Goal: Check status: Check status

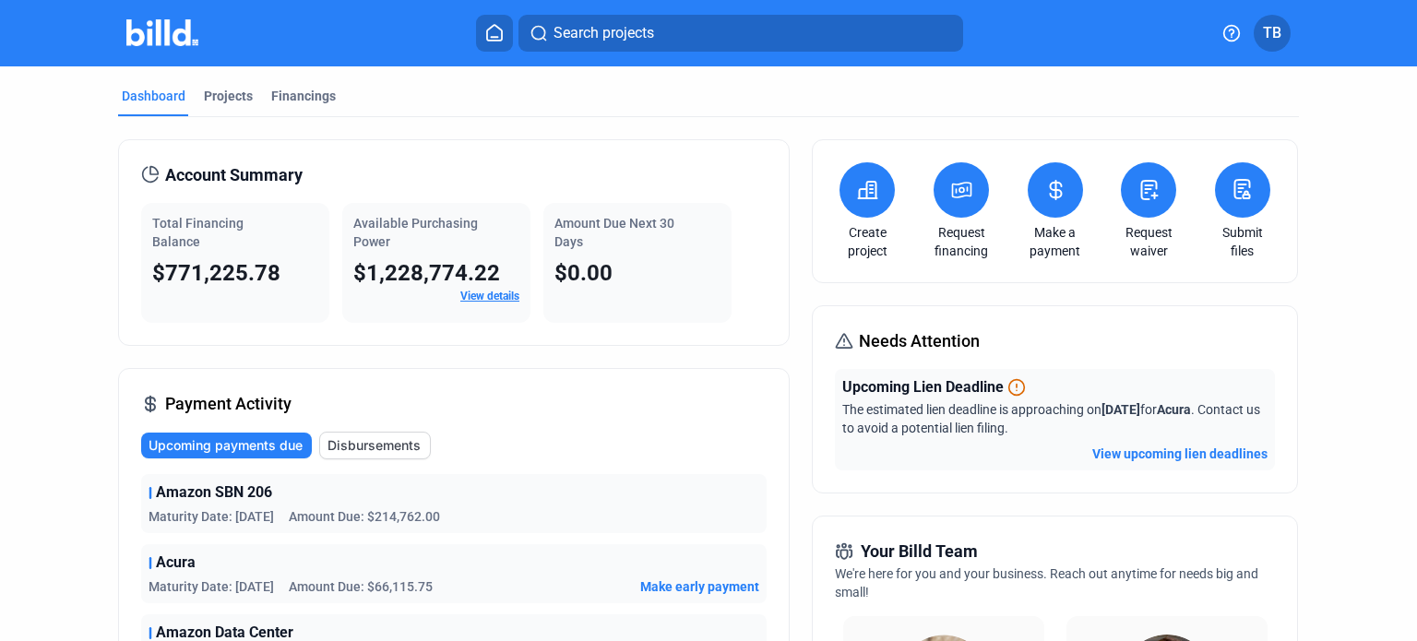
scroll to position [92, 0]
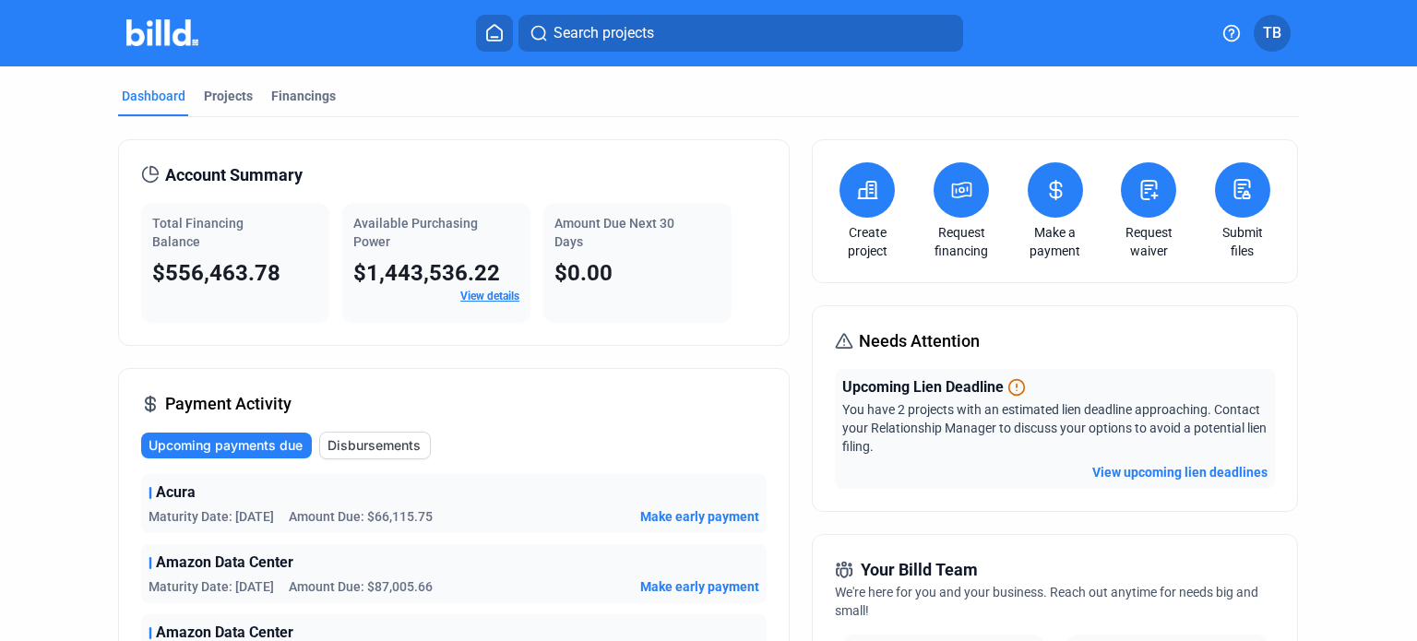
click at [1144, 476] on button "View upcoming lien deadlines" at bounding box center [1179, 472] width 175 height 18
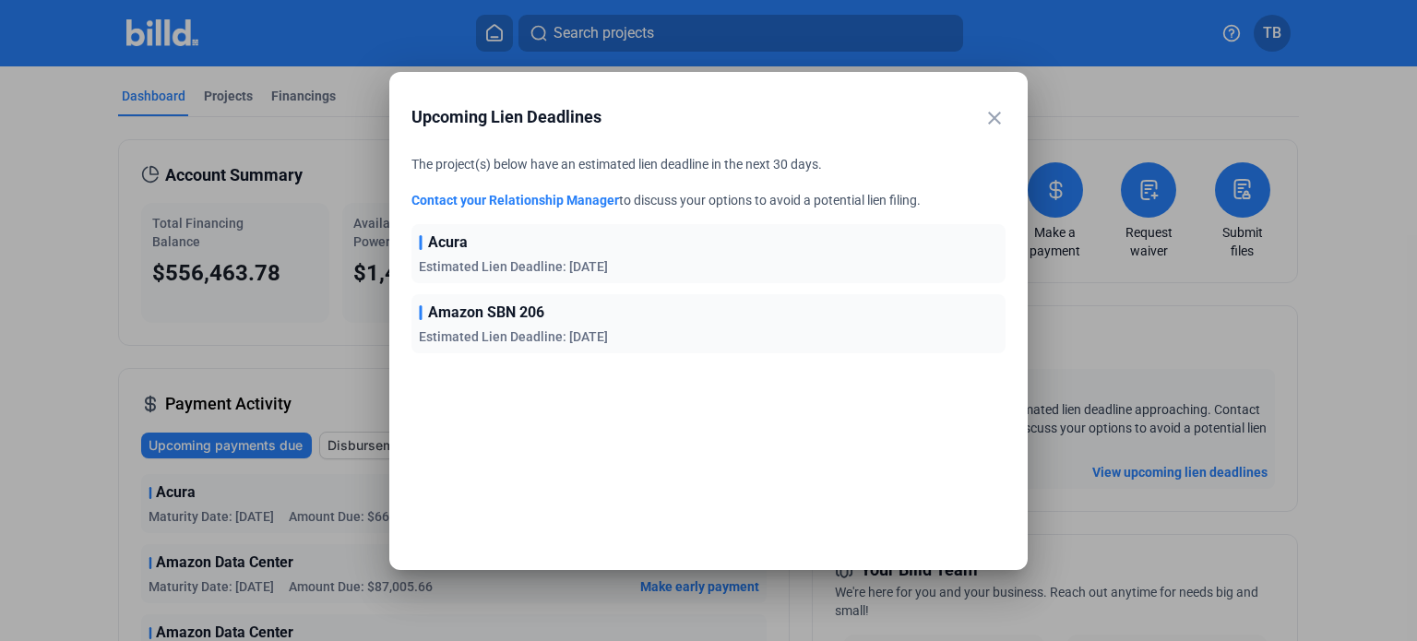
click at [996, 123] on mat-icon "close" at bounding box center [994, 118] width 22 height 22
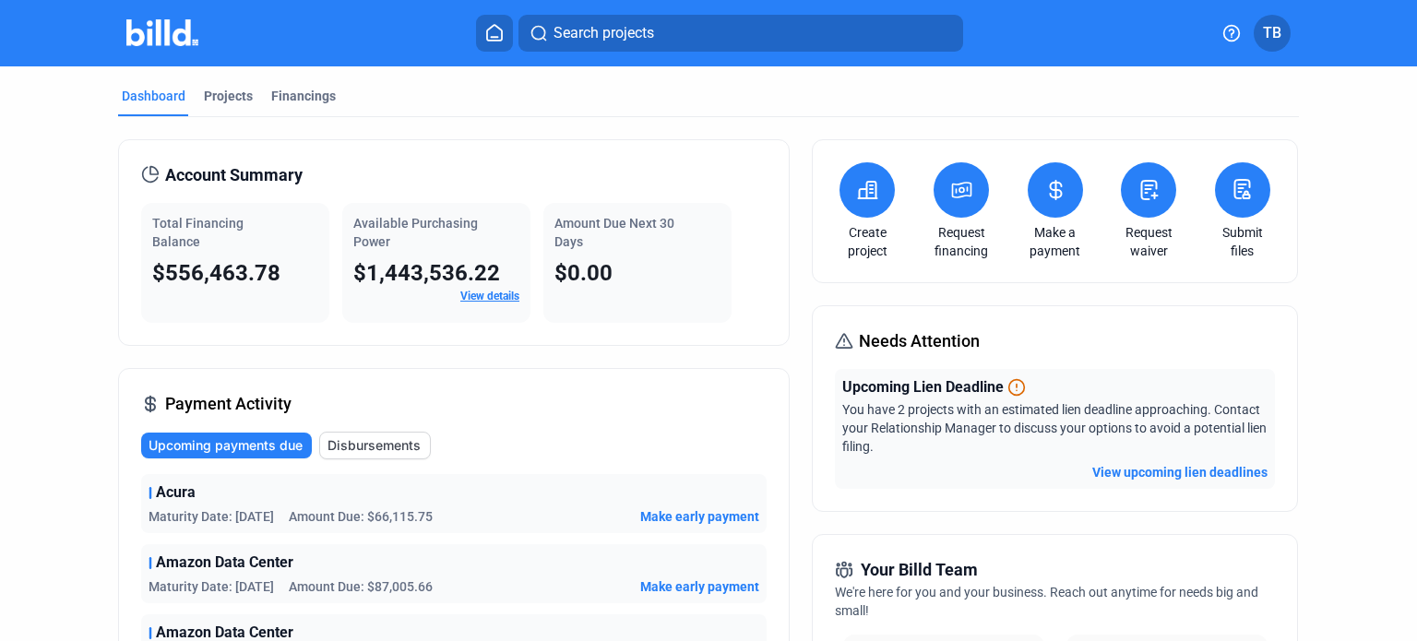
click at [380, 438] on span "Disbursements" at bounding box center [373, 445] width 93 height 18
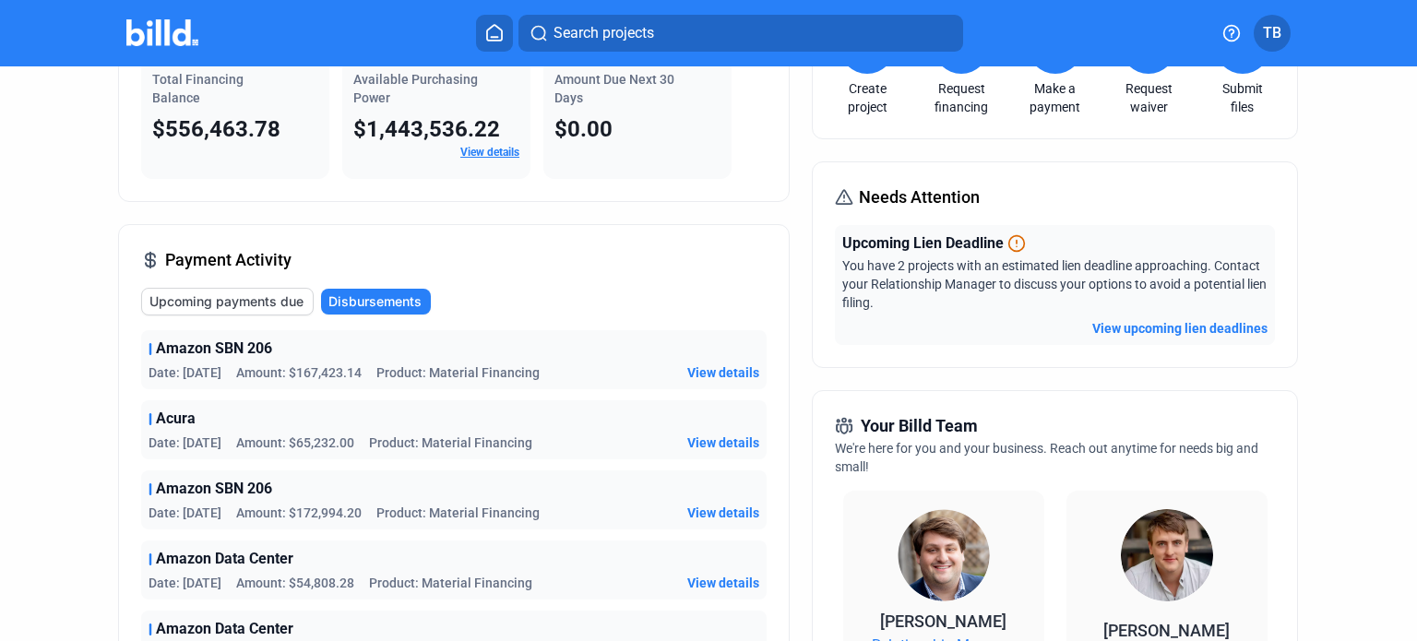
scroll to position [231, 0]
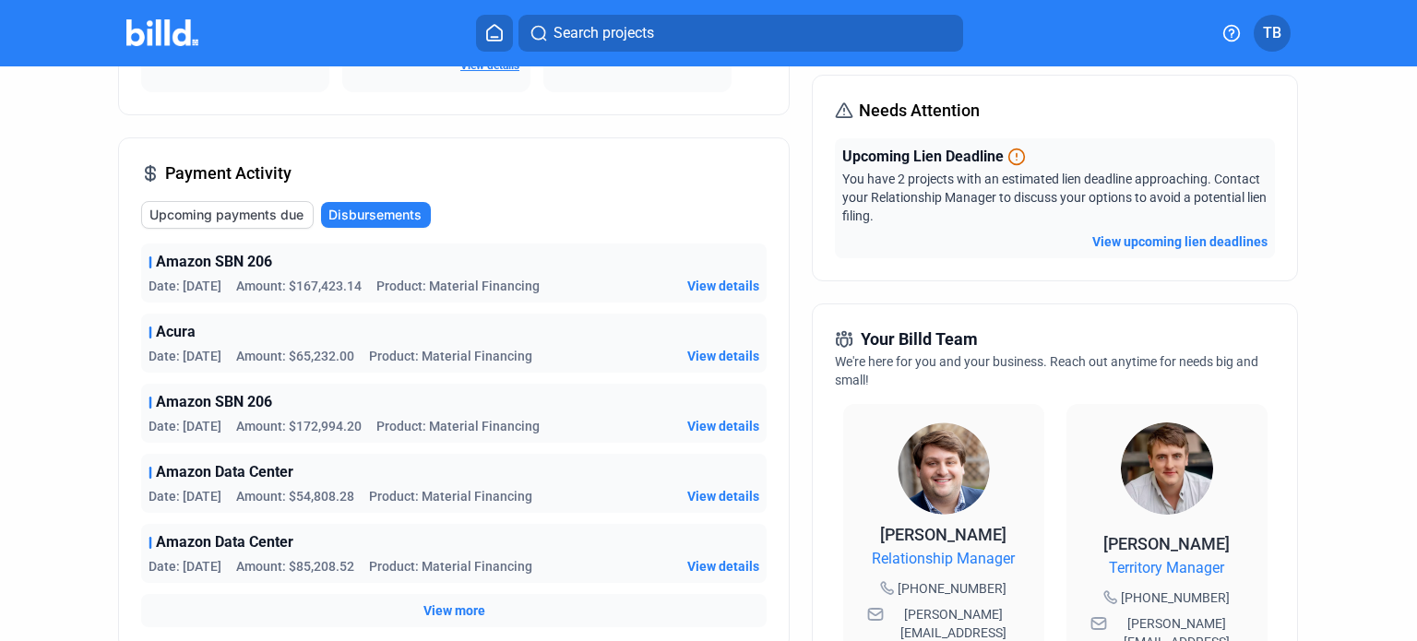
click at [203, 207] on span "Upcoming payments due" at bounding box center [226, 215] width 154 height 18
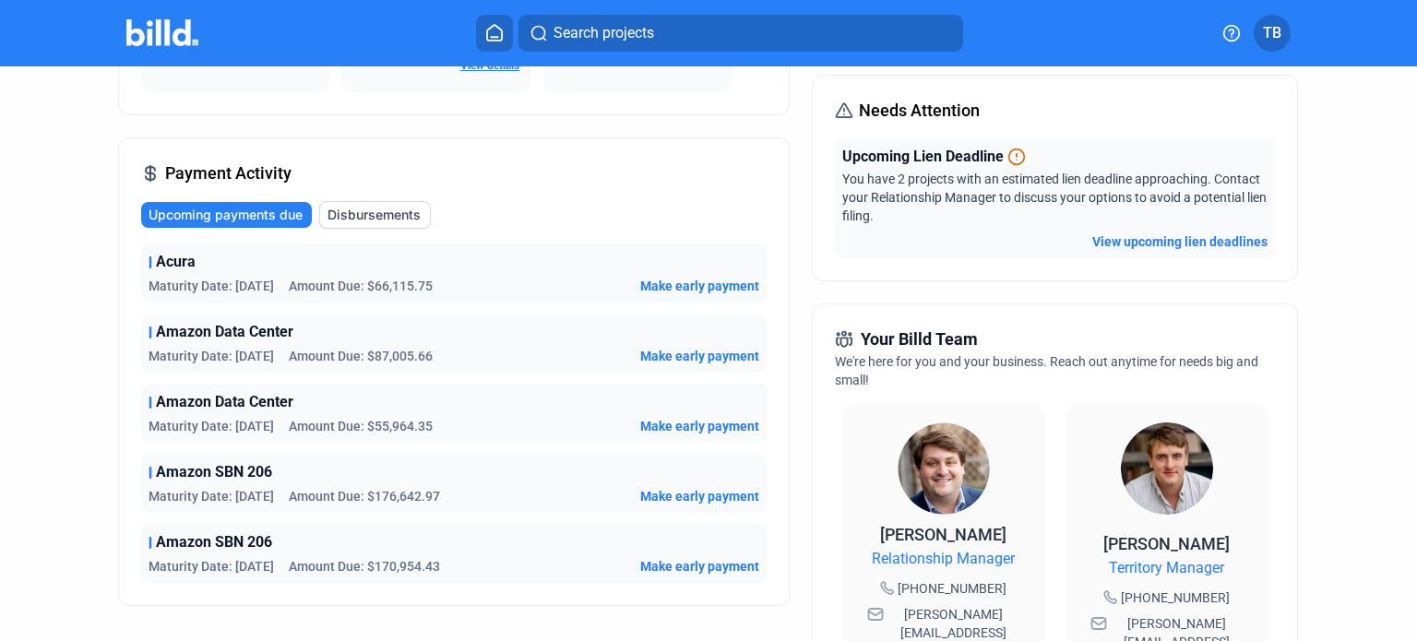
scroll to position [0, 0]
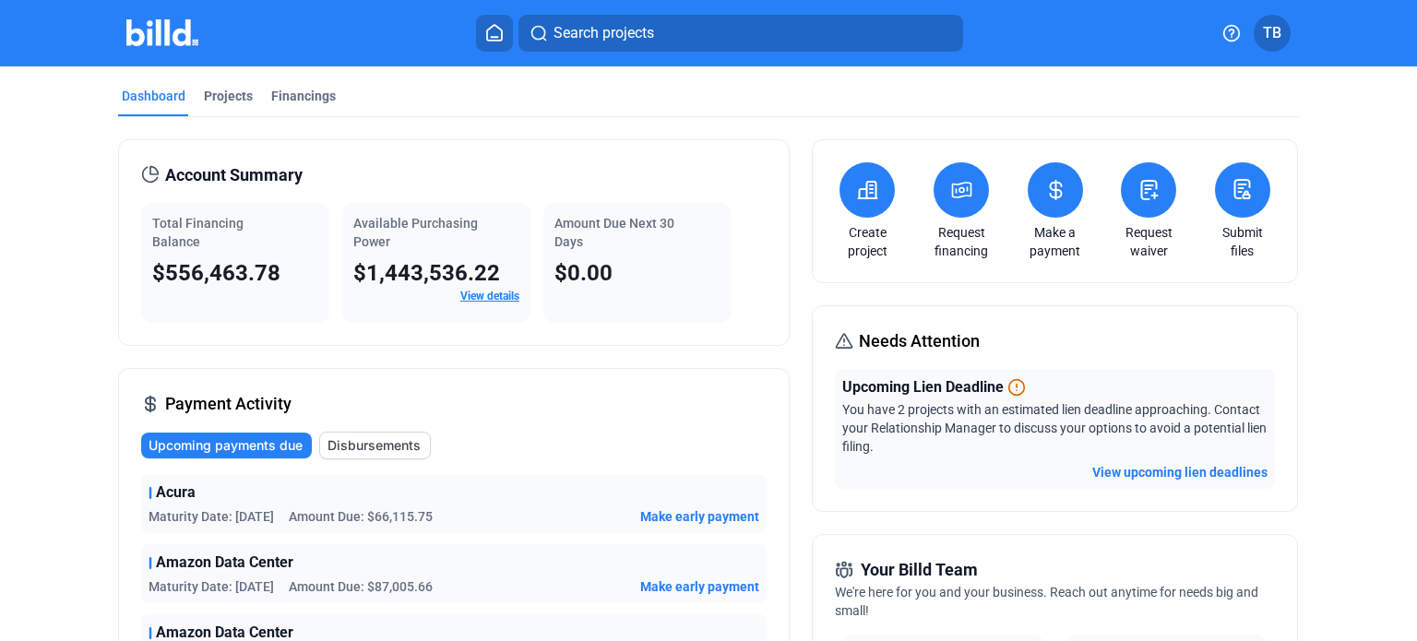
click at [410, 139] on div "Account Summary Total Financing Balance $556,463.78 Available Purchasing Power …" at bounding box center [454, 242] width 672 height 207
